Goal: Task Accomplishment & Management: Complete application form

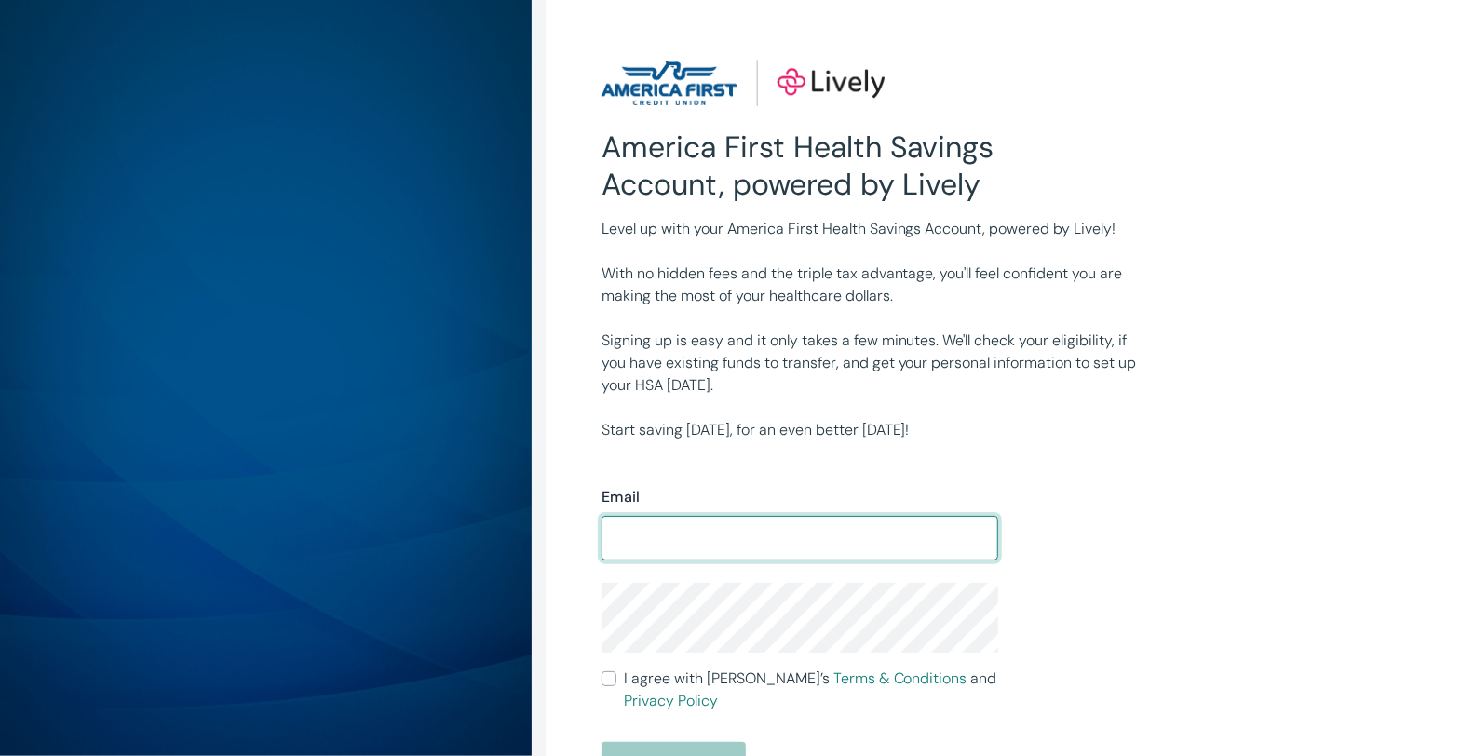
type input "[PERSON_NAME][EMAIL_ADDRESS][DOMAIN_NAME]"
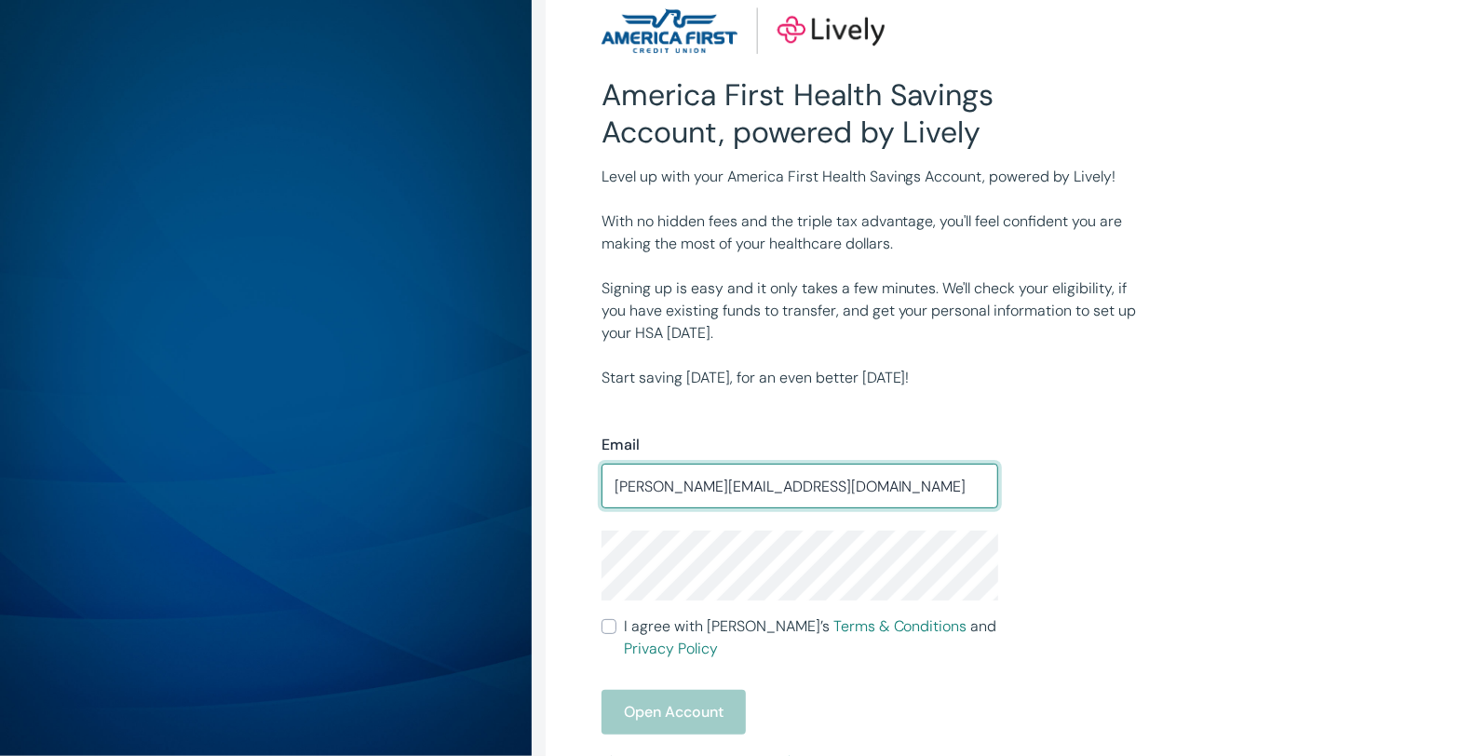
scroll to position [103, 0]
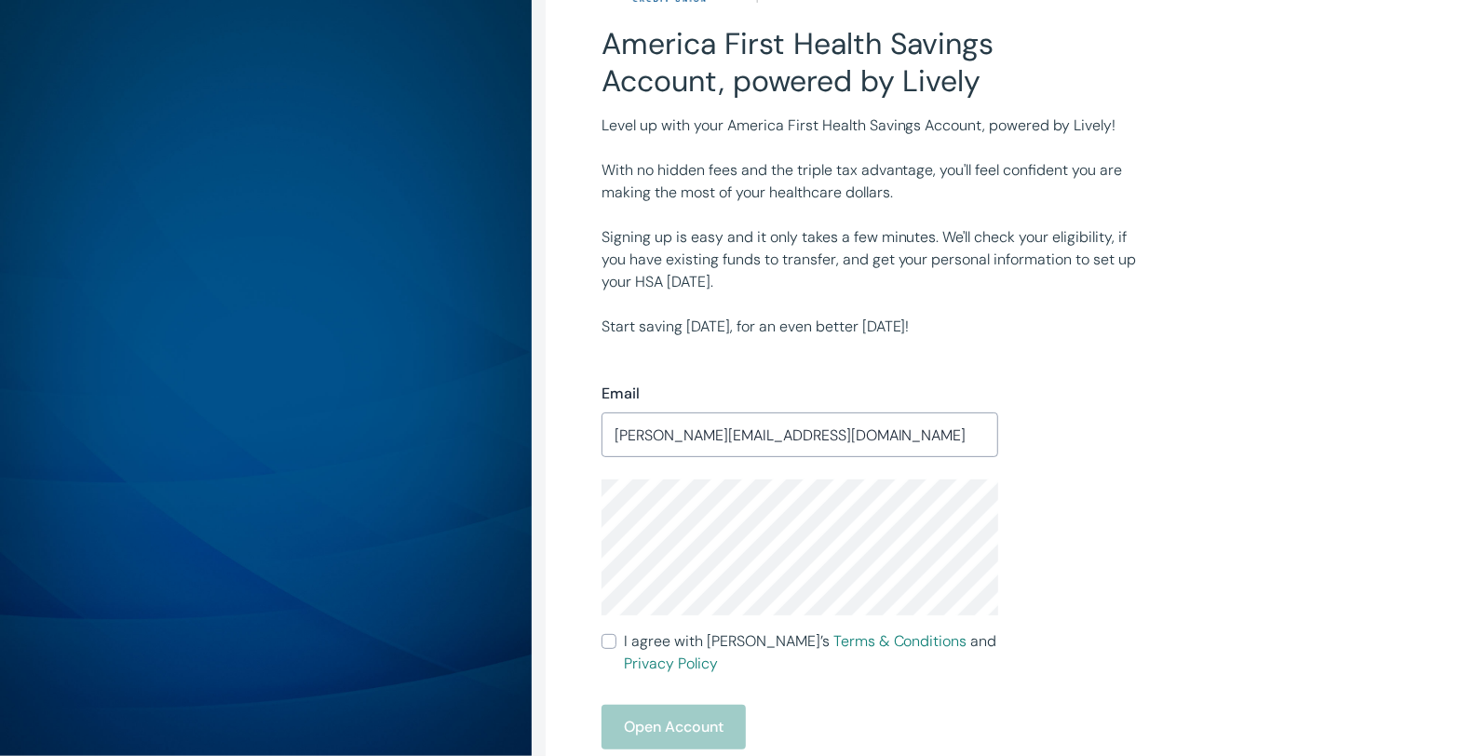
click at [614, 642] on input "I agree with Lively’s Terms & Conditions and Privacy Policy" at bounding box center [608, 641] width 15 height 15
checkbox input "true"
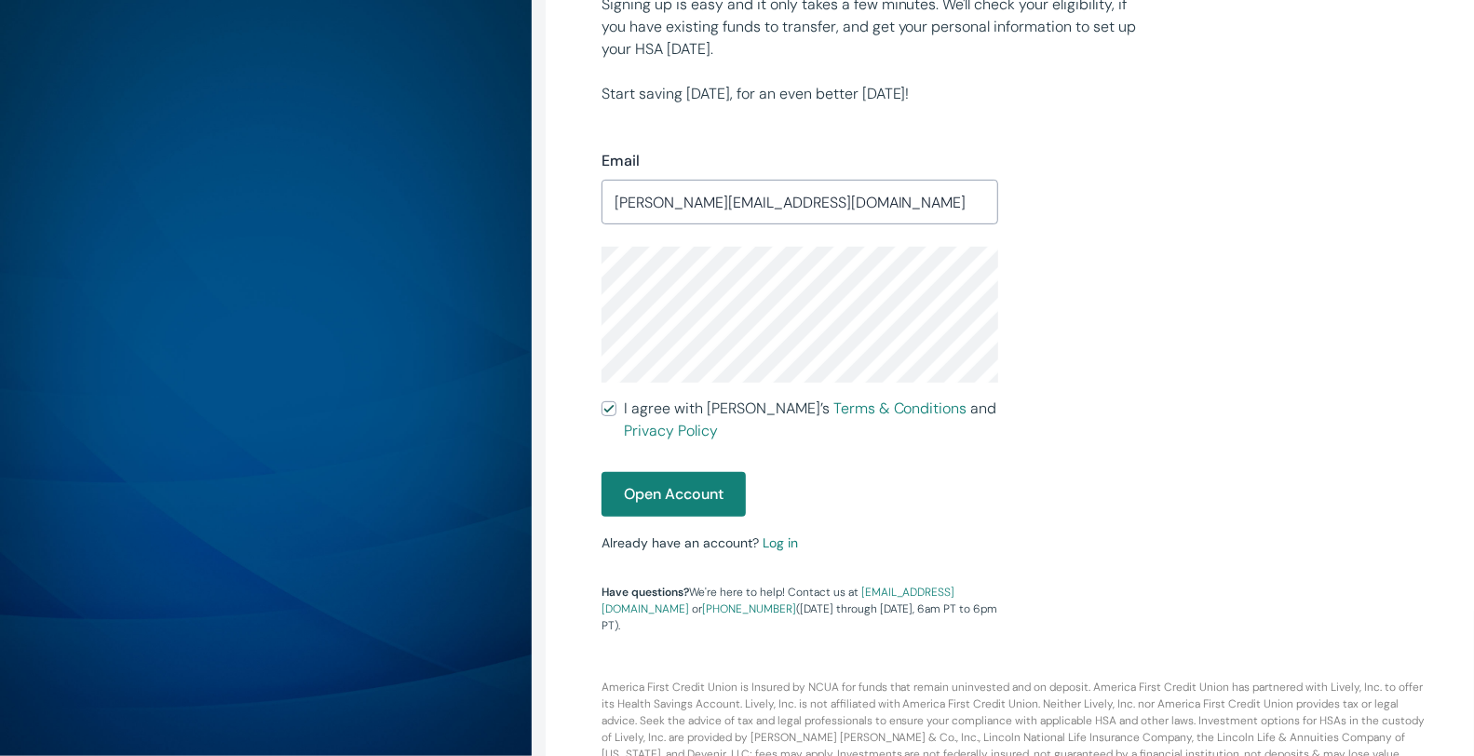
scroll to position [347, 0]
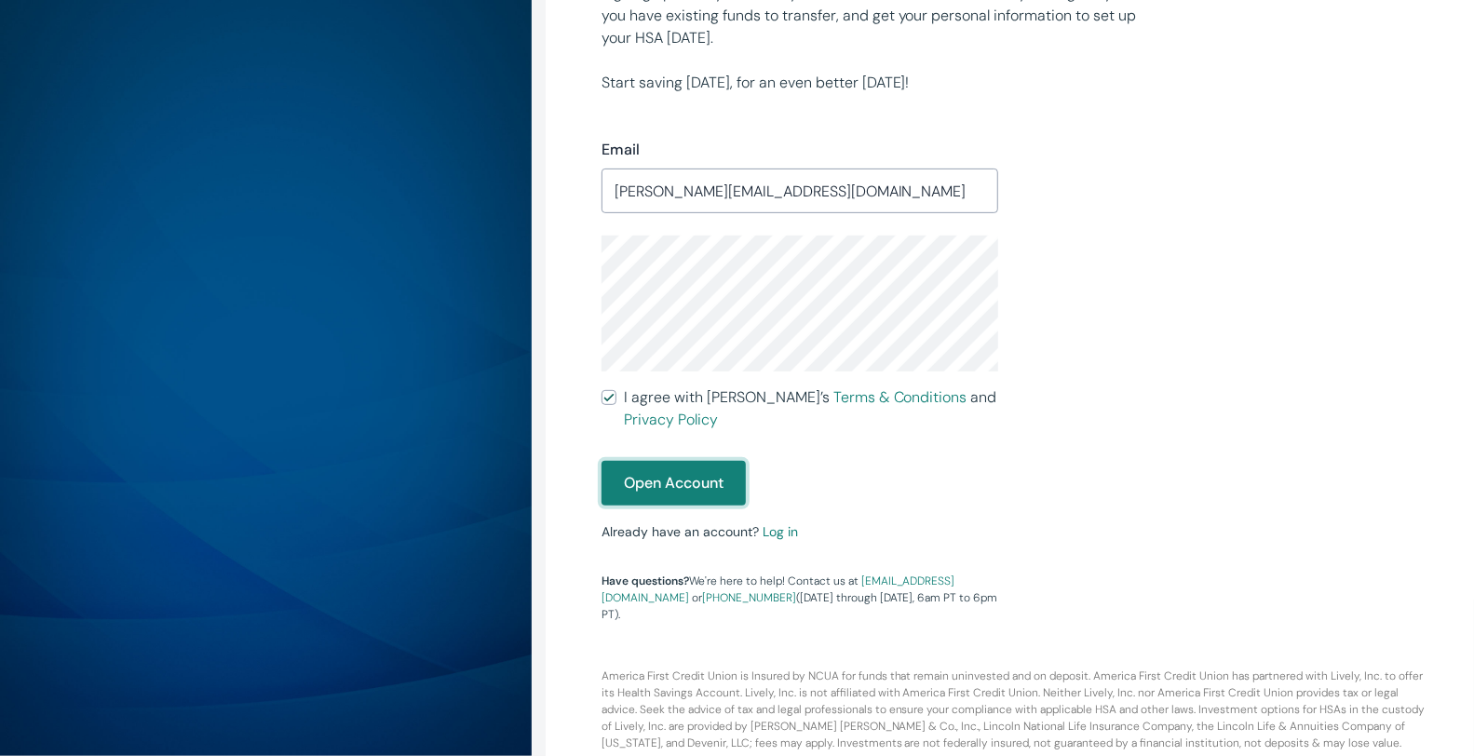
click at [712, 480] on button "Open Account" at bounding box center [673, 483] width 144 height 45
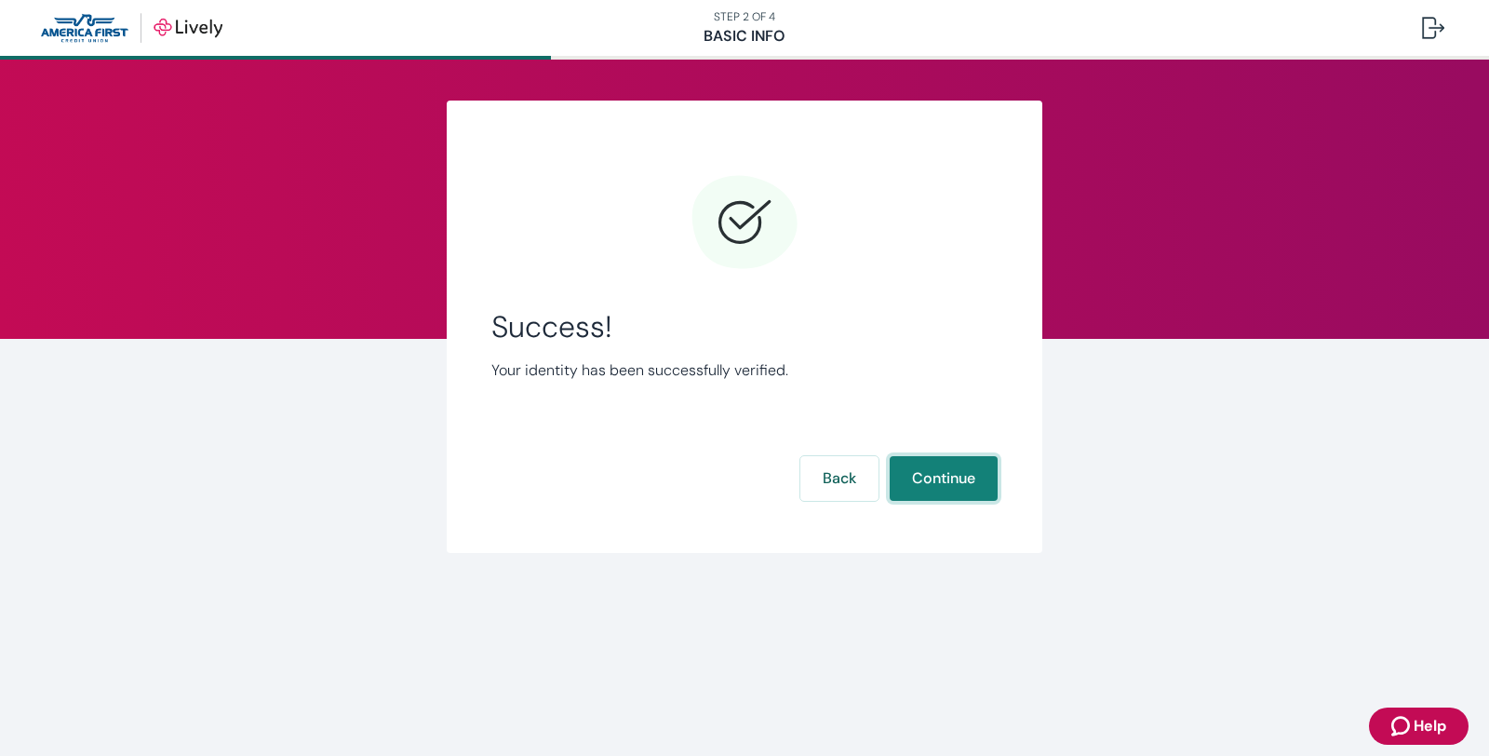
click at [931, 480] on button "Continue" at bounding box center [944, 478] width 108 height 45
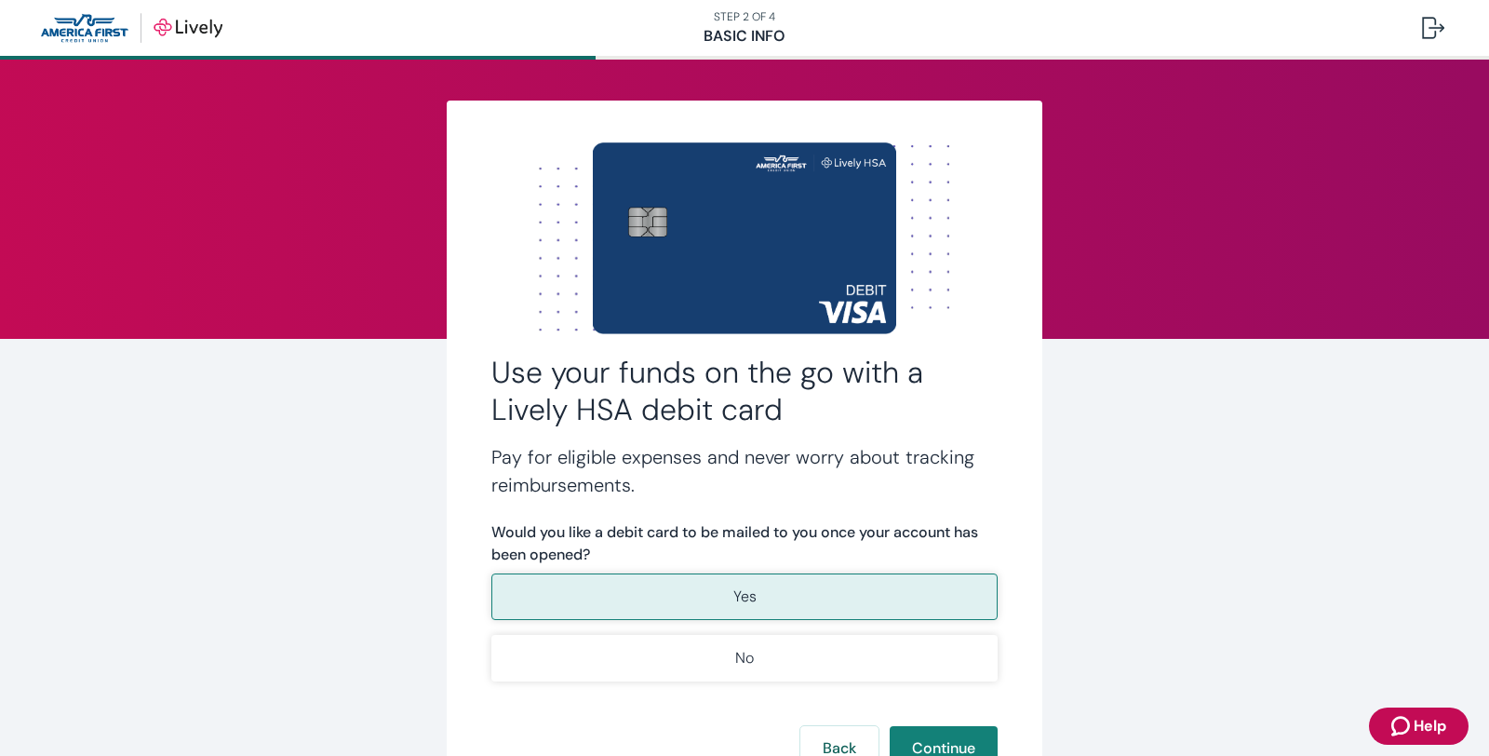
click at [765, 586] on button "Yes" at bounding box center [745, 596] width 506 height 47
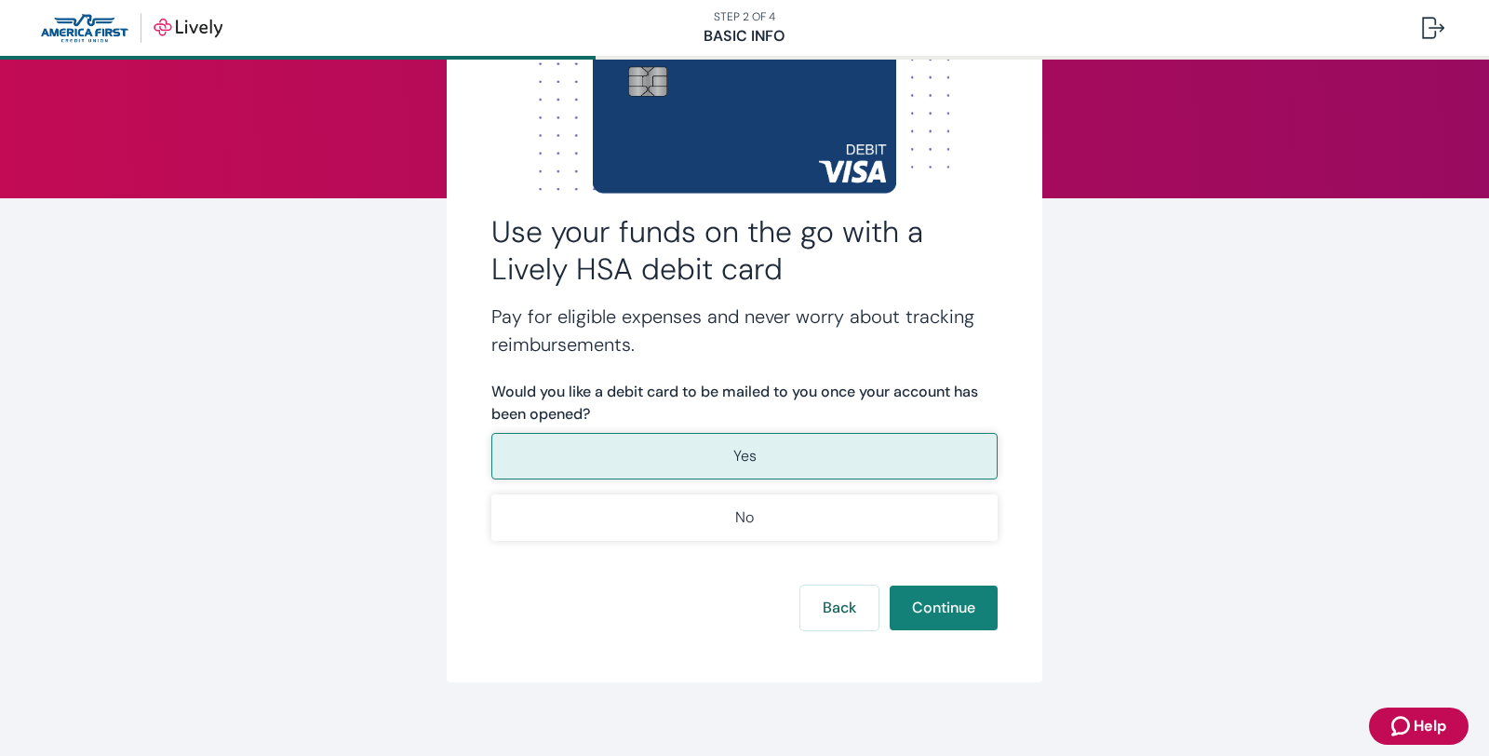
scroll to position [155, 0]
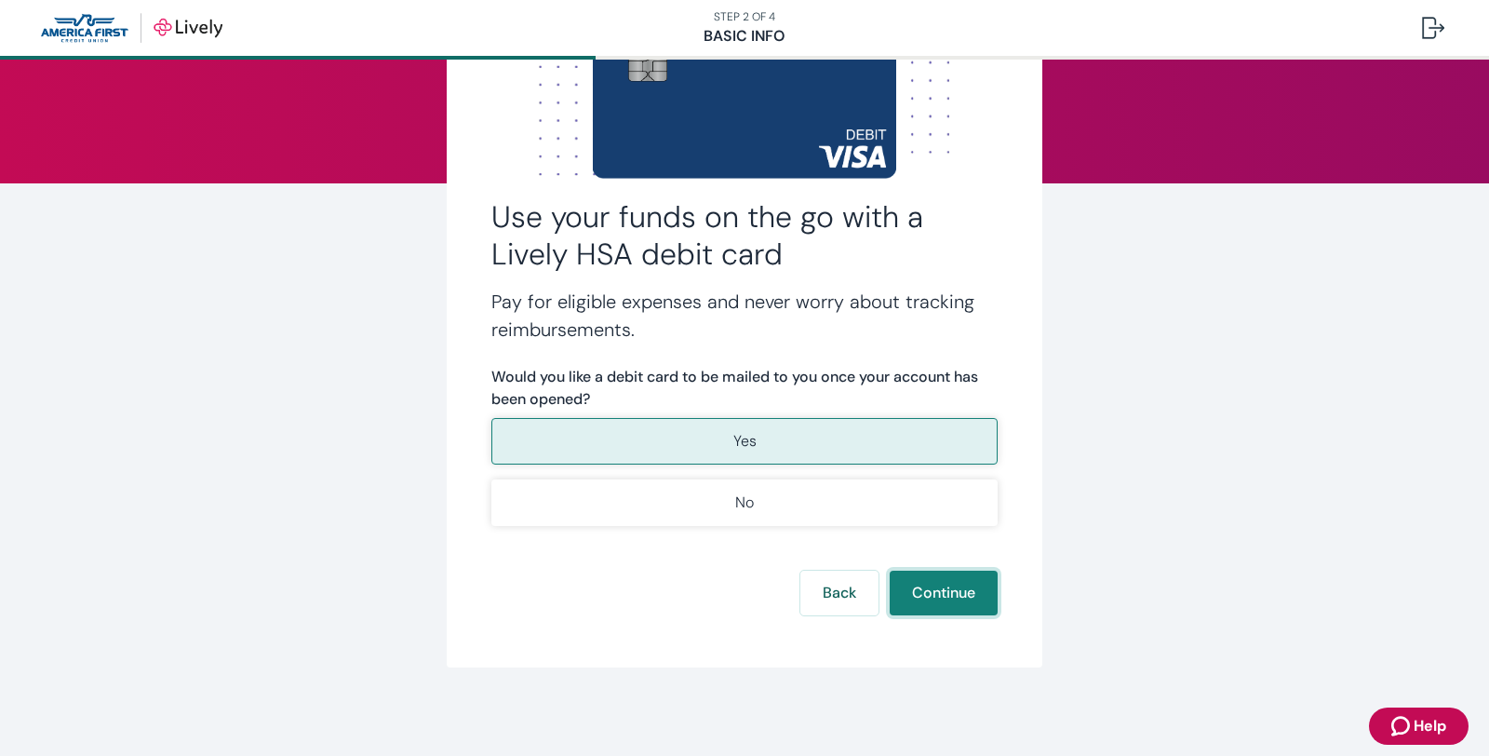
click at [963, 606] on button "Continue" at bounding box center [944, 593] width 108 height 45
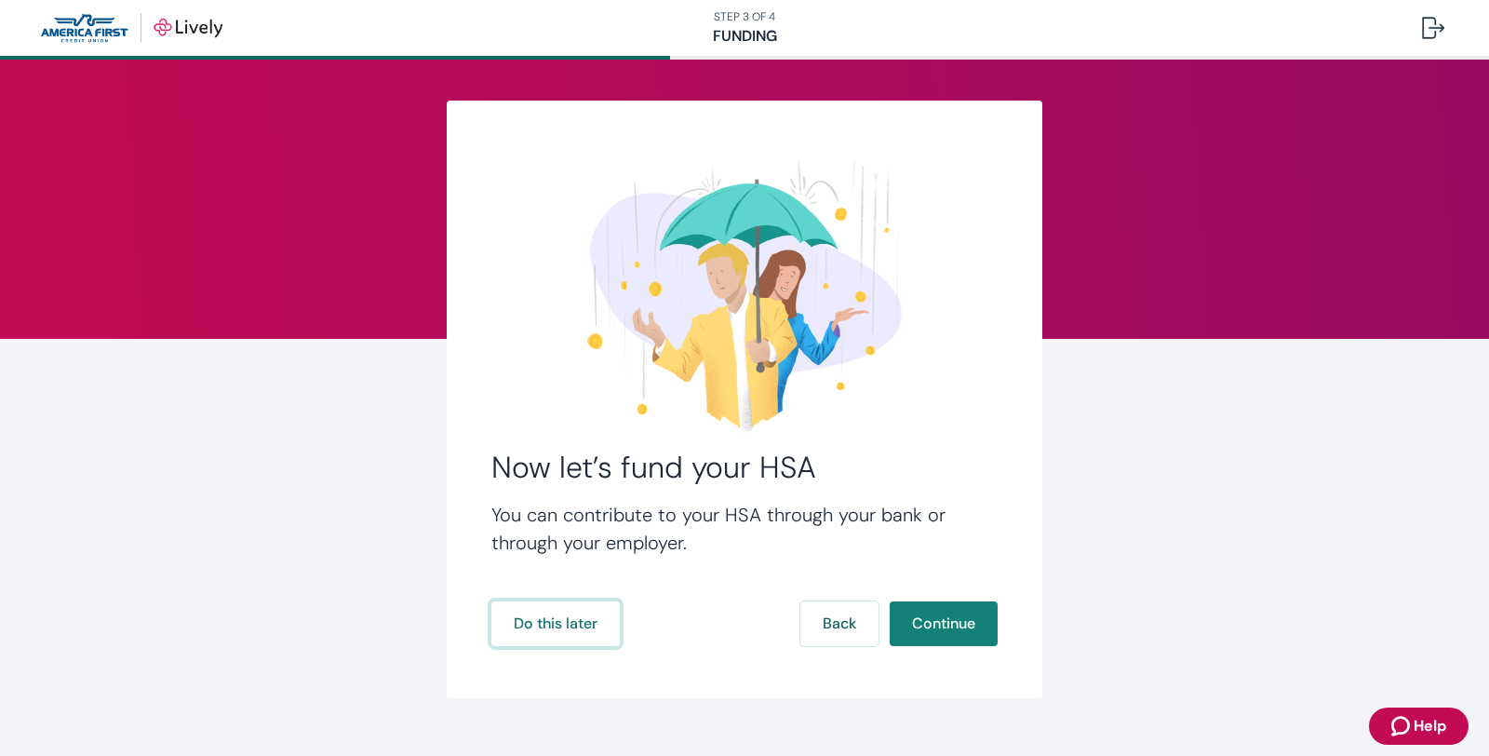
click at [556, 625] on button "Do this later" at bounding box center [556, 623] width 128 height 45
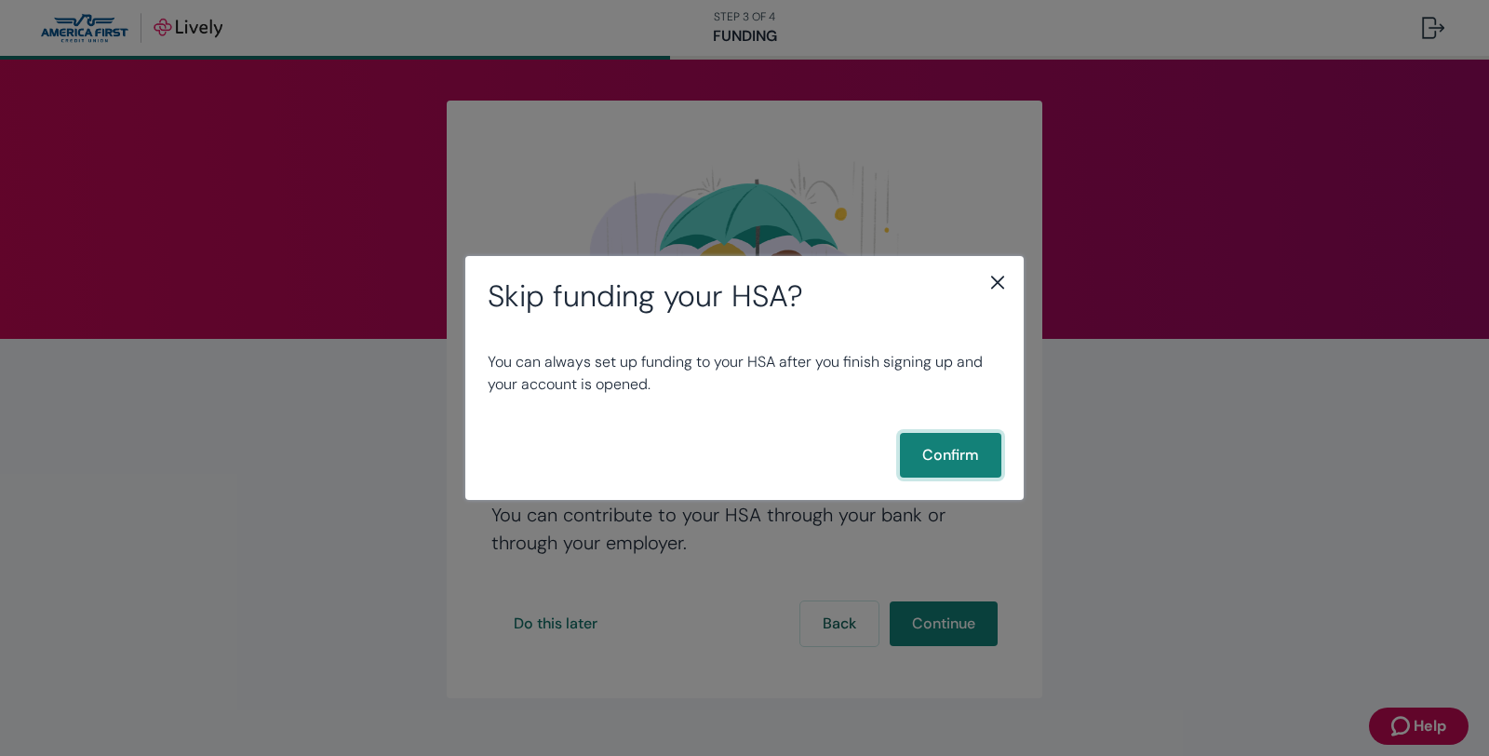
click at [947, 458] on button "Confirm" at bounding box center [950, 455] width 101 height 45
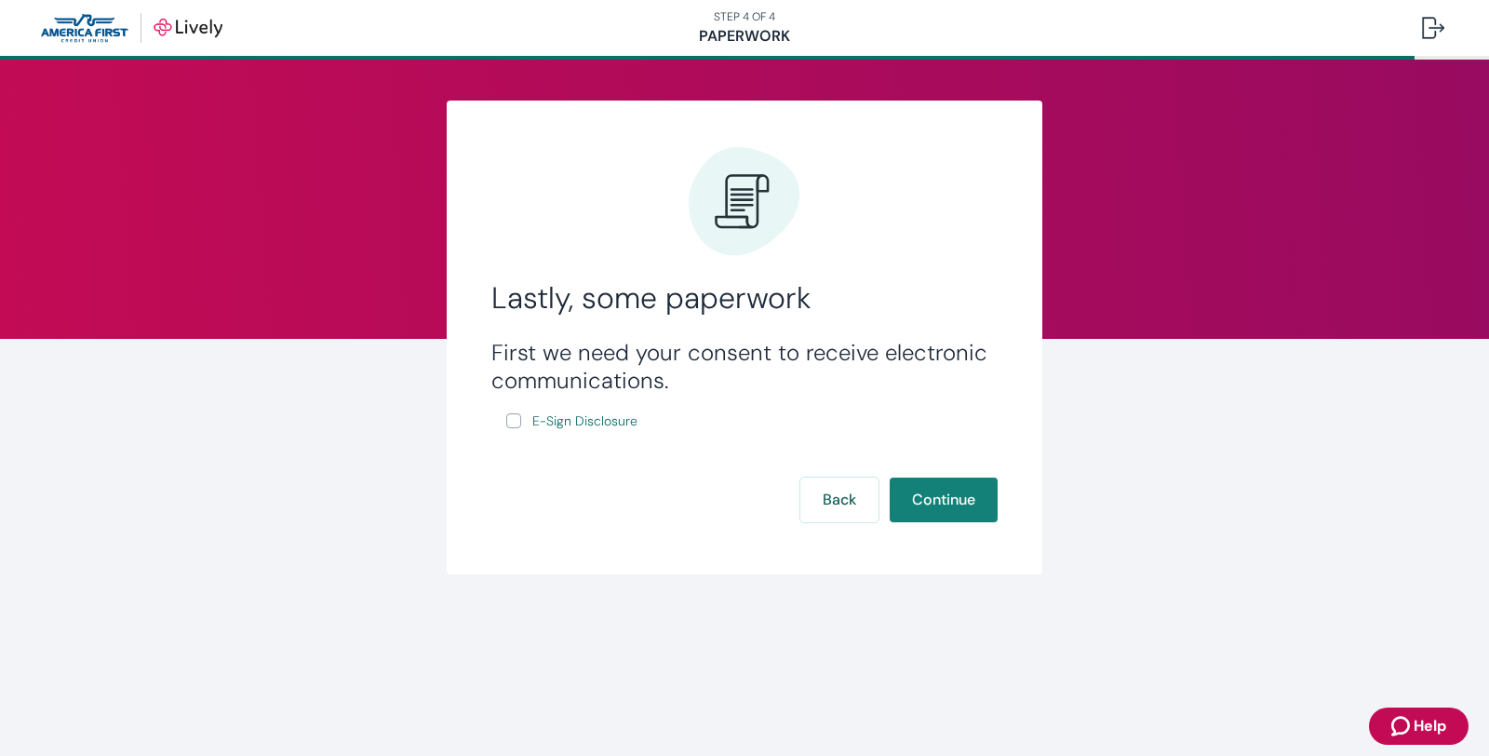
click at [512, 422] on input "E-Sign Disclosure" at bounding box center [513, 420] width 15 height 15
checkbox input "true"
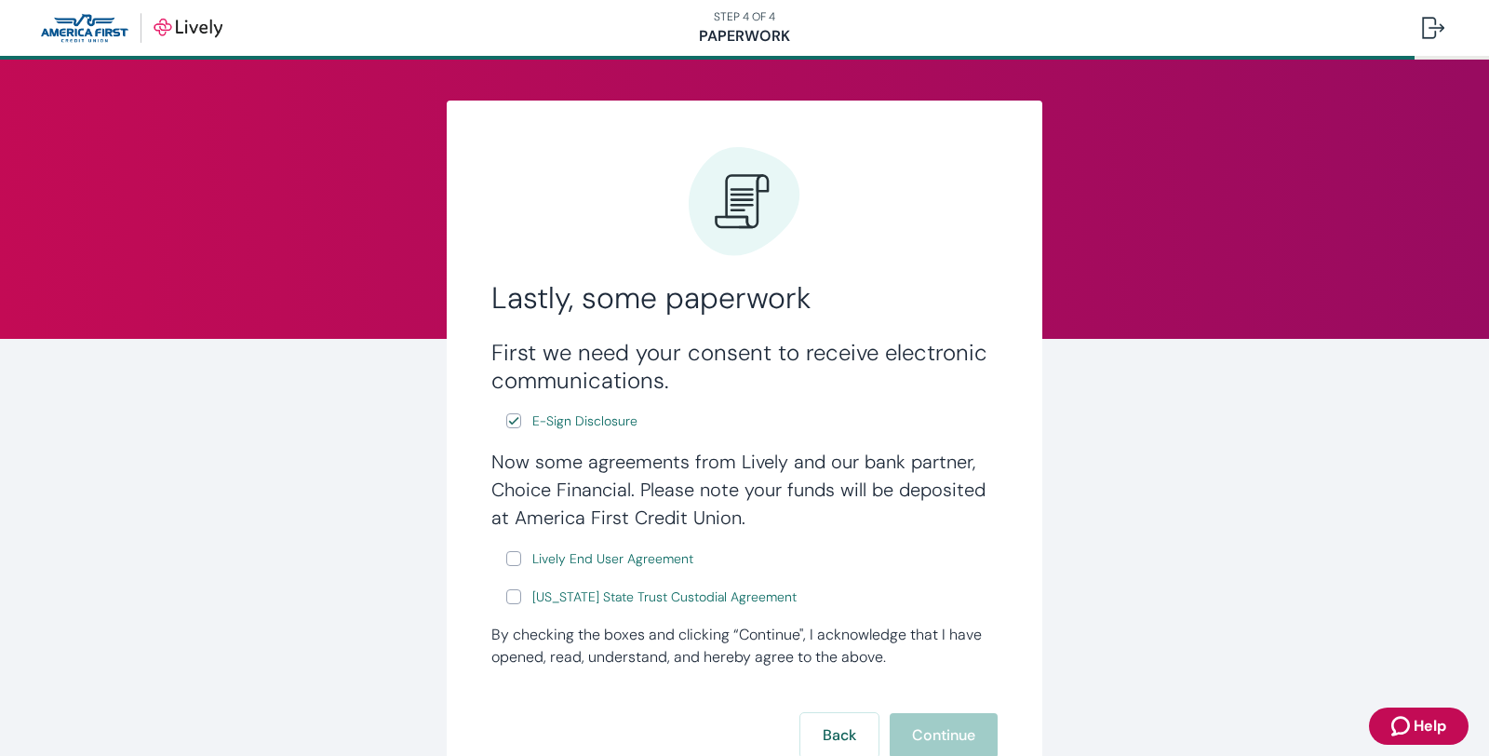
click at [507, 561] on input "Lively End User Agreement" at bounding box center [513, 558] width 15 height 15
checkbox input "true"
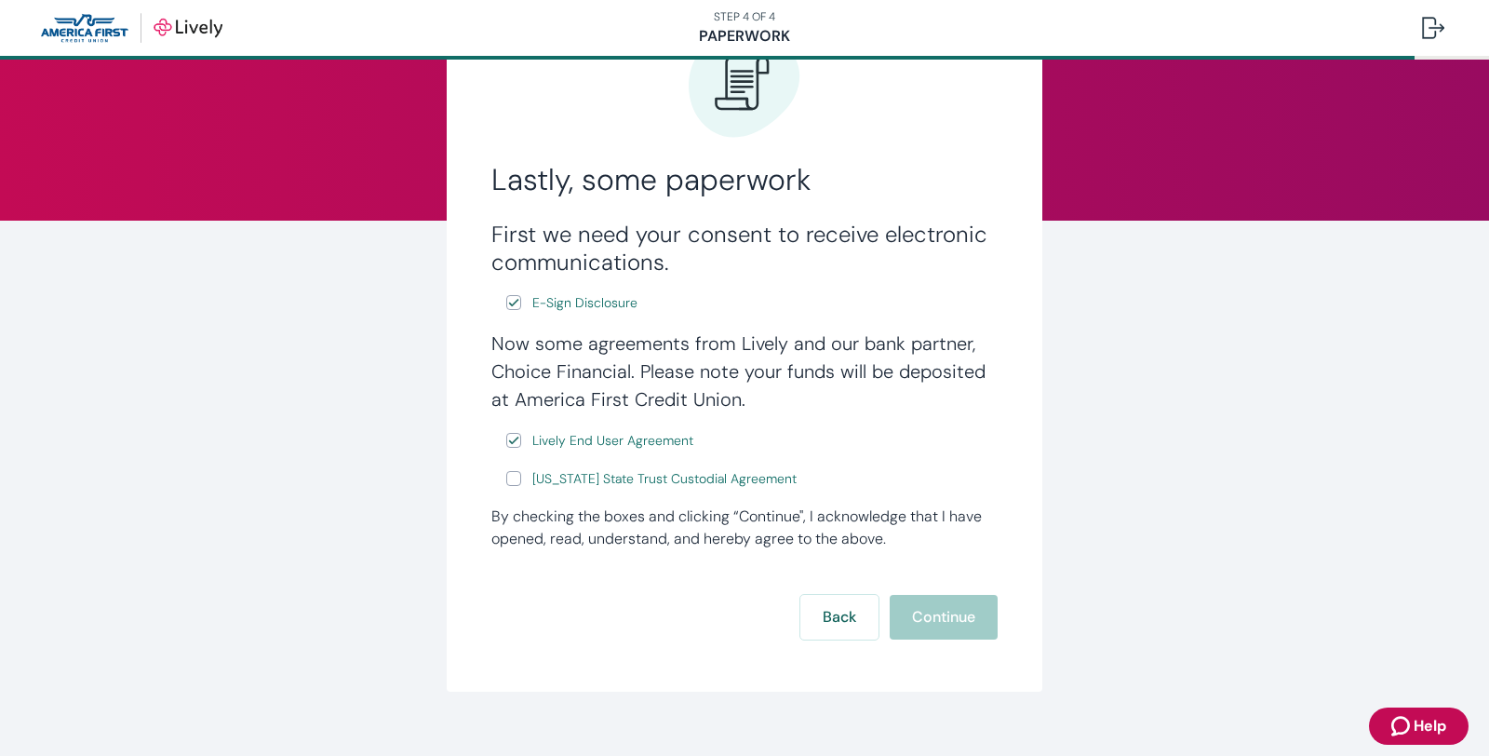
scroll to position [142, 0]
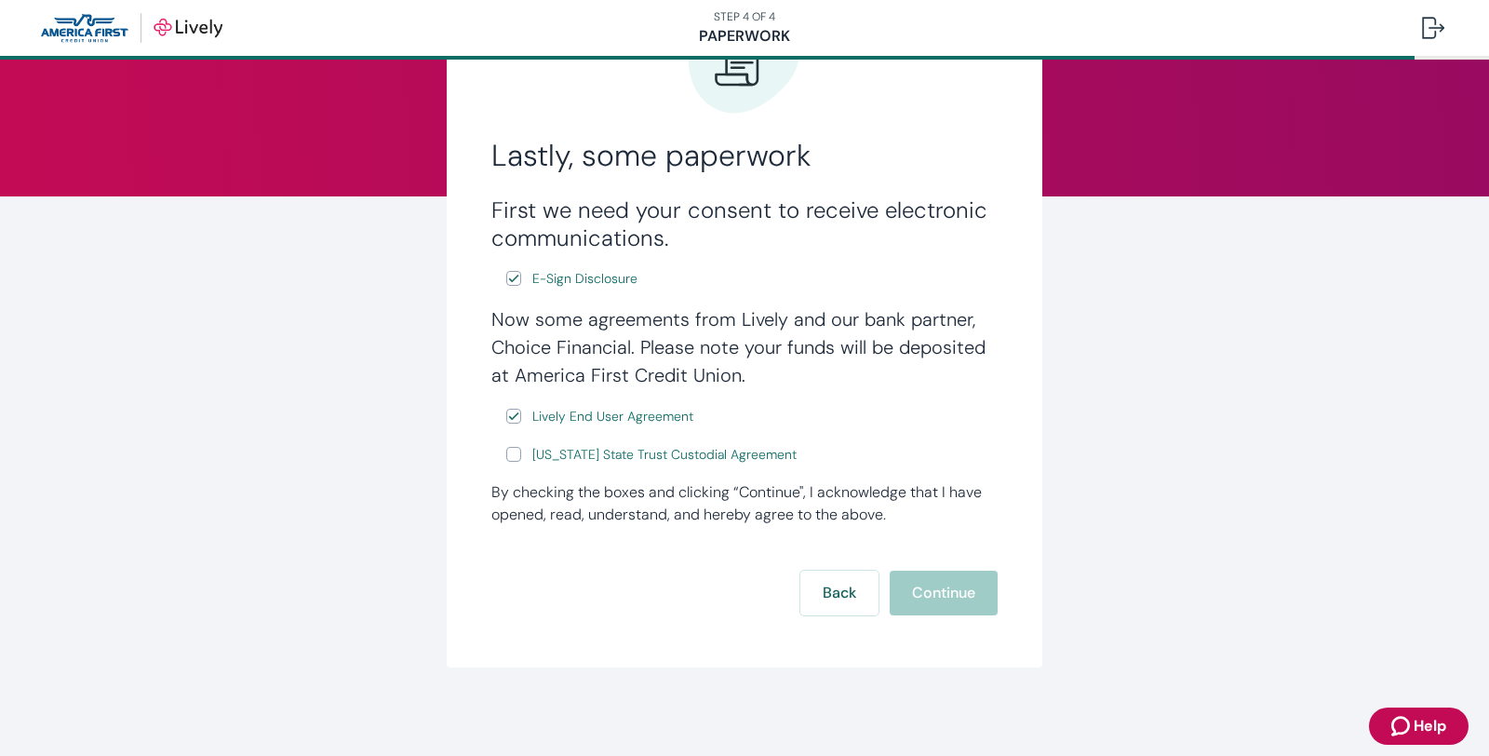
click at [506, 458] on input "Wyoming State Trust Custodial Agreement" at bounding box center [513, 454] width 15 height 15
checkbox input "true"
click at [923, 596] on button "Continue" at bounding box center [944, 593] width 108 height 45
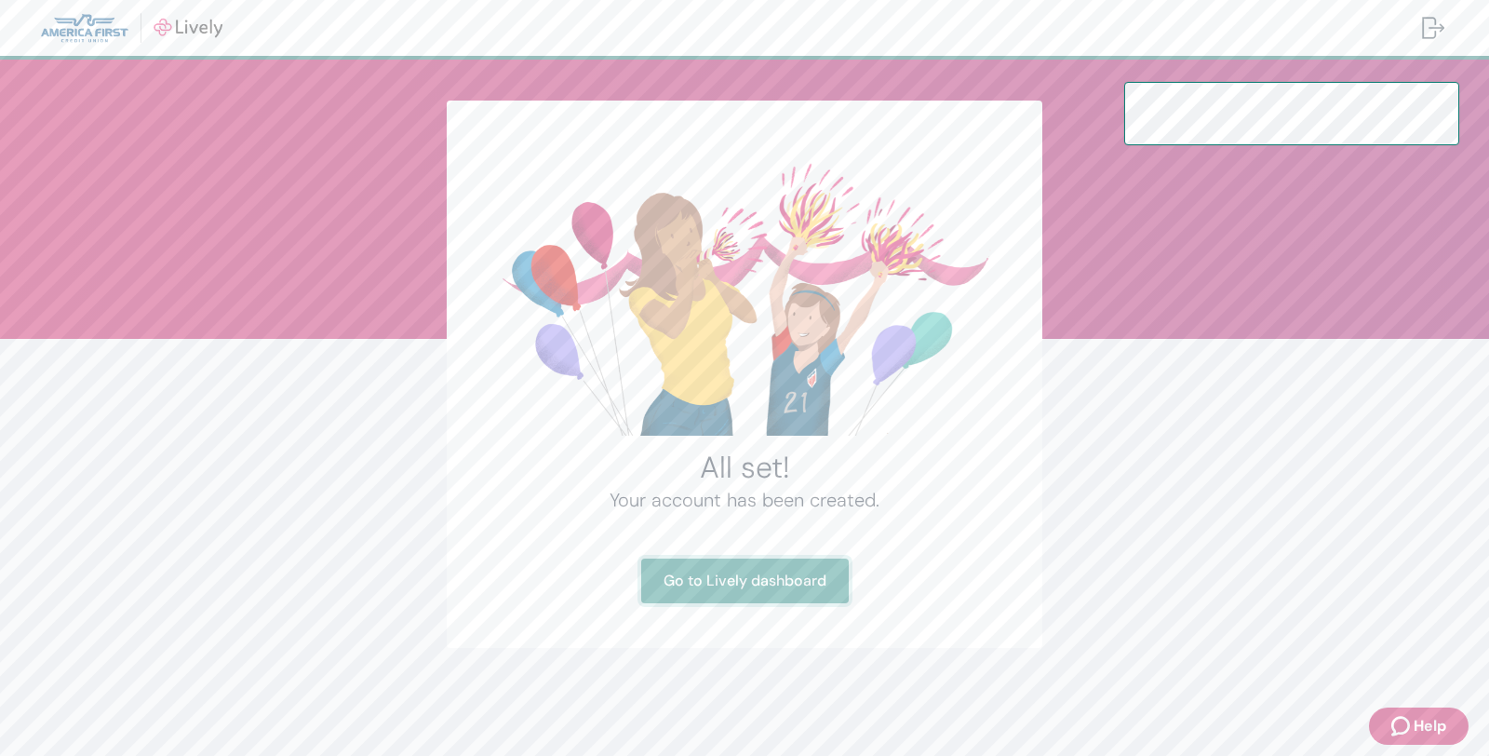
click at [810, 578] on link "Go to Lively dashboard" at bounding box center [745, 581] width 208 height 45
